Goal: Check status: Check status

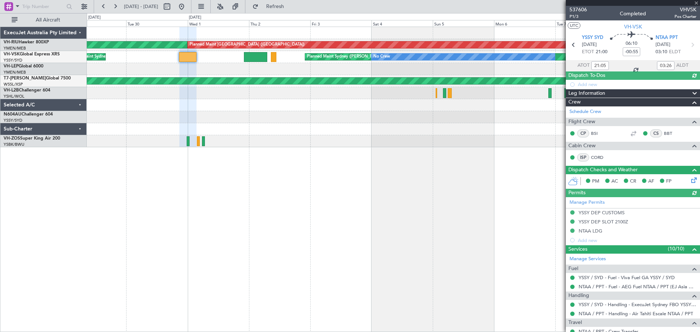
type input "[PERSON_NAME] (BTA)"
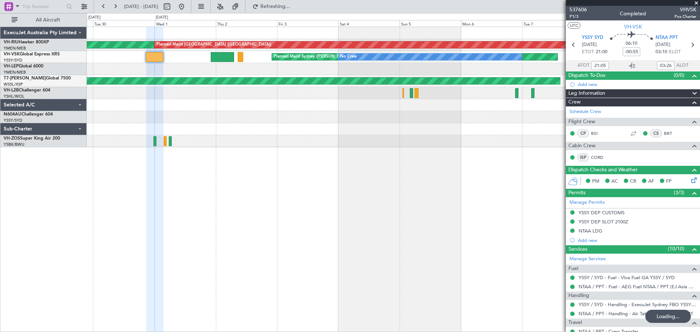
click at [198, 124] on div "Planned Maint [GEOGRAPHIC_DATA] ([GEOGRAPHIC_DATA]) Planned Maint [GEOGRAPHIC_D…" at bounding box center [393, 87] width 613 height 120
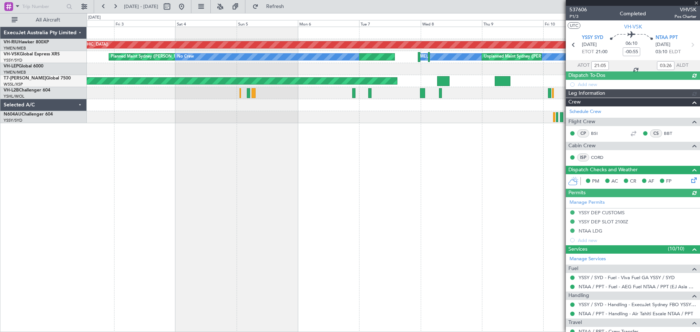
type input "[PERSON_NAME] (BTA)"
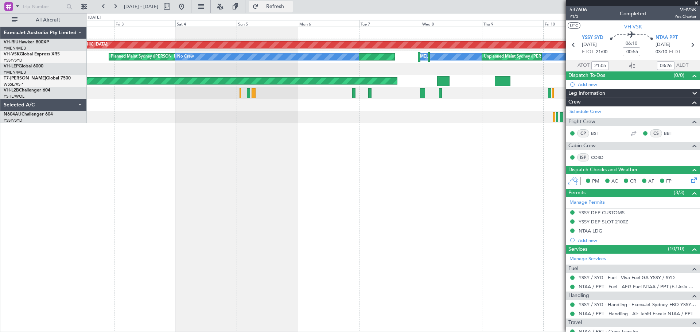
click at [275, 5] on button "Refresh" at bounding box center [271, 7] width 44 height 12
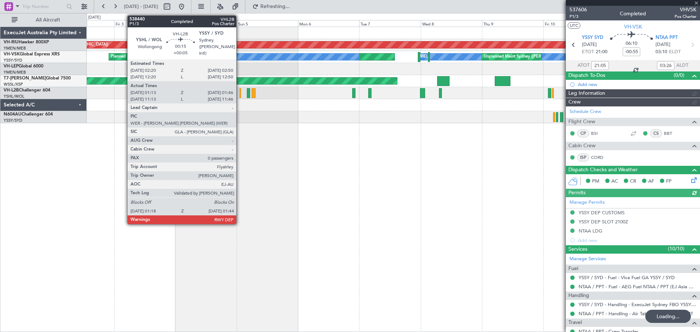
type input "[PERSON_NAME] (BTA)"
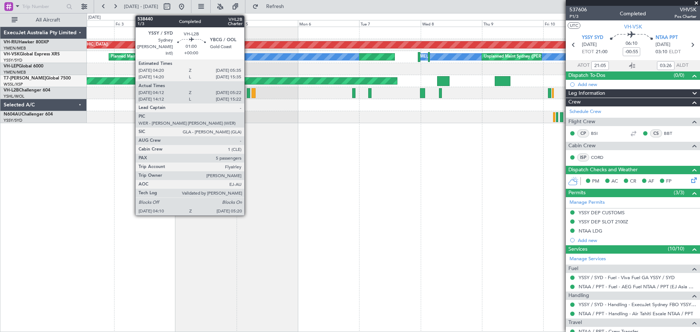
click at [248, 95] on div at bounding box center [248, 93] width 3 height 10
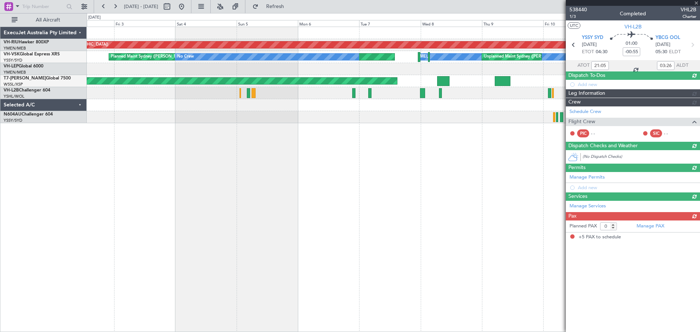
type input "04:22"
type input "05:17"
type input "5"
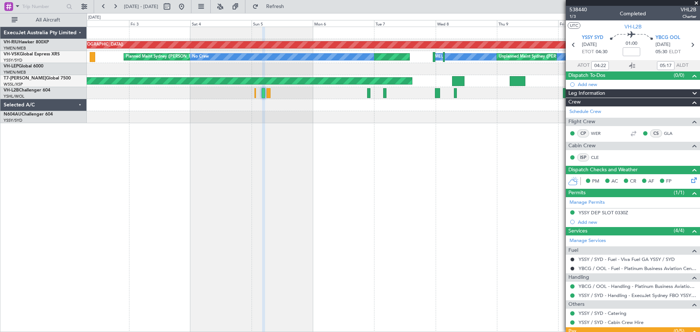
click at [229, 137] on div "Planned Maint [GEOGRAPHIC_DATA] ([GEOGRAPHIC_DATA]) Planned Maint [GEOGRAPHIC_D…" at bounding box center [394, 180] width 614 height 306
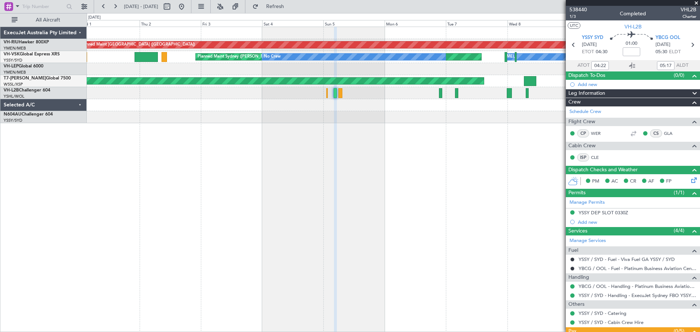
click at [207, 63] on div "Planned Maint [GEOGRAPHIC_DATA] ([GEOGRAPHIC_DATA]) Planned Maint [GEOGRAPHIC_D…" at bounding box center [393, 75] width 613 height 96
